Goal: Task Accomplishment & Management: Manage account settings

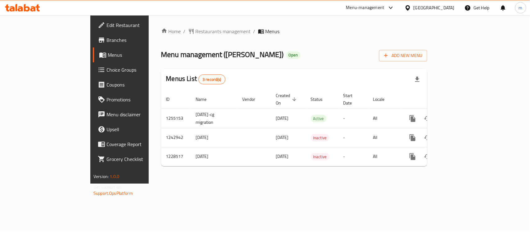
click at [107, 73] on span "Choice Groups" at bounding box center [140, 69] width 67 height 7
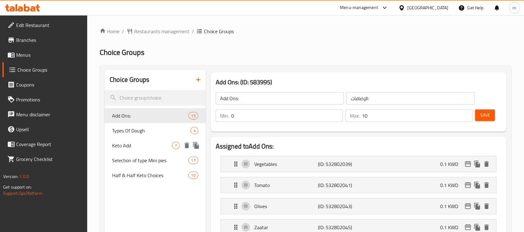
scroll to position [78, 0]
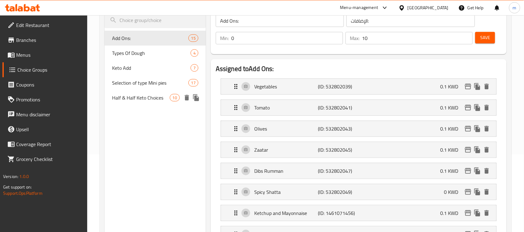
click at [148, 102] on div "Half & Half Keto Choices 10" at bounding box center [155, 97] width 101 height 15
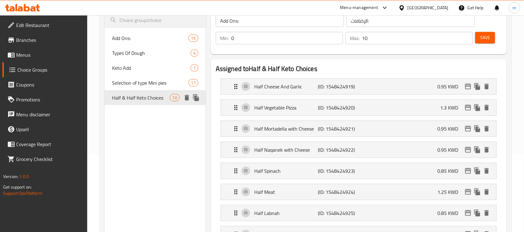
type input "Half & Half Keto Choices"
type input "خيارات الكيتو النصفية والنصفية"
type input "2"
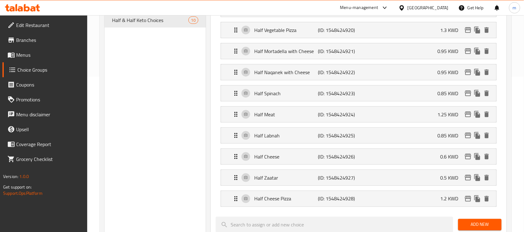
scroll to position [0, 0]
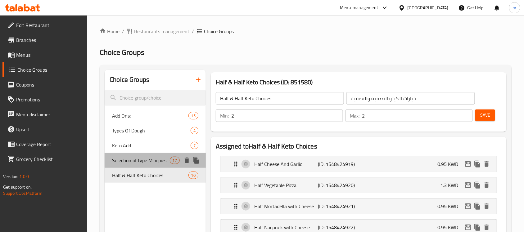
click at [139, 161] on span "Selection of type Mini pies" at bounding box center [140, 160] width 57 height 7
type input "Selection of type Mini pies"
type input "اختيار نوع فطائر صغيرة"
type input "1"
type input "16"
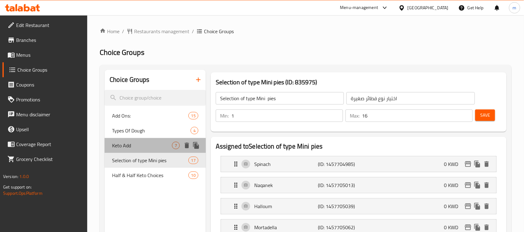
click at [133, 143] on span "Keto Add" at bounding box center [142, 145] width 60 height 7
type input "Keto Add"
type input "اضافات الكيتو"
type input "0"
type input "6"
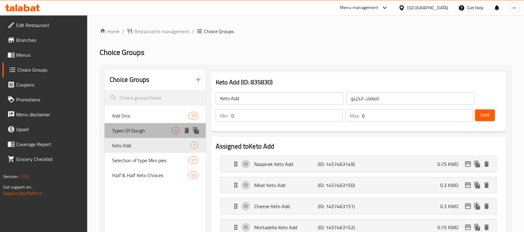
click at [153, 124] on div "Types Of Dough 4" at bounding box center [155, 130] width 101 height 15
type input "Types Of Dough"
type input "انواع عجين"
type input "1"
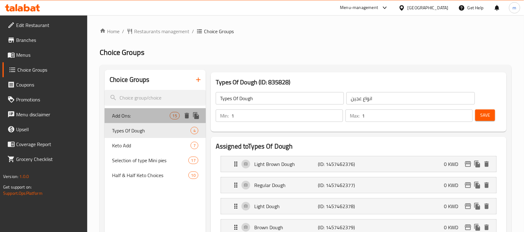
click at [130, 119] on span "Add Ons:" at bounding box center [140, 115] width 57 height 7
type input "Add Ons:"
type input "الإضافات:"
type input "0"
type input "10"
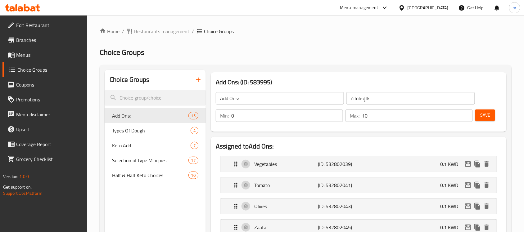
click at [443, 6] on div "[GEOGRAPHIC_DATA]" at bounding box center [428, 7] width 41 height 7
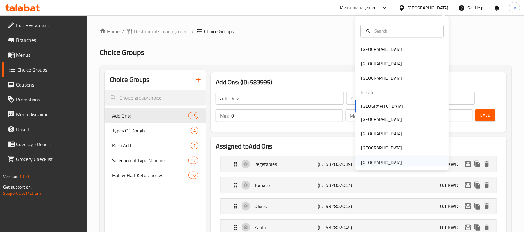
click at [370, 165] on div "[GEOGRAPHIC_DATA]" at bounding box center [382, 162] width 41 height 7
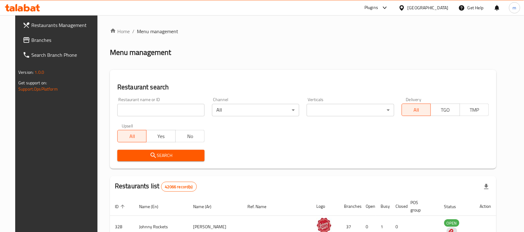
click at [52, 48] on link "Search Branch Phone" at bounding box center [60, 55] width 85 height 15
